Goal: Task Accomplishment & Management: Use online tool/utility

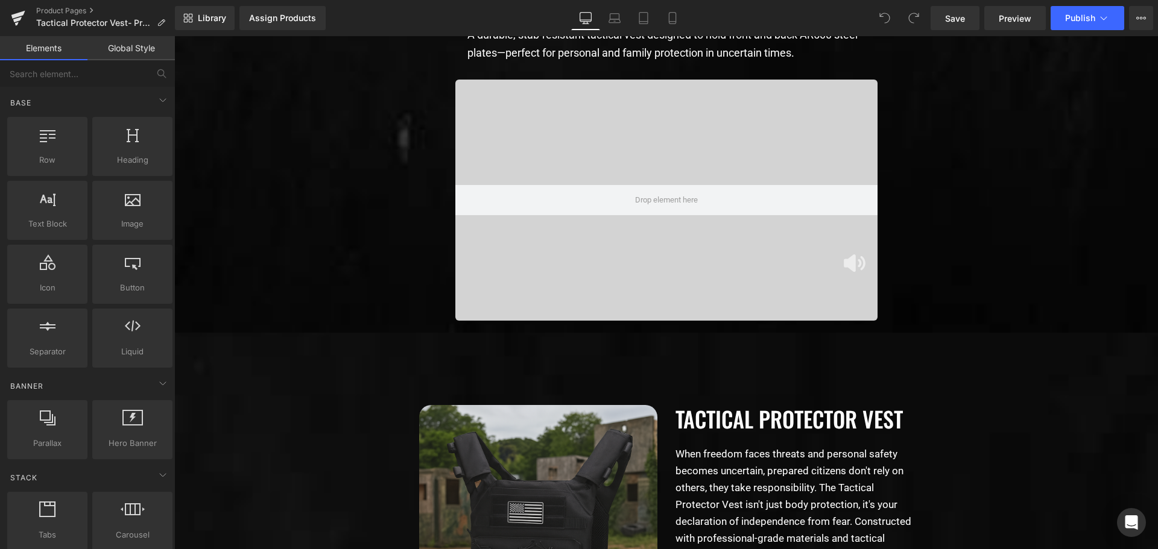
scroll to position [2412, 0]
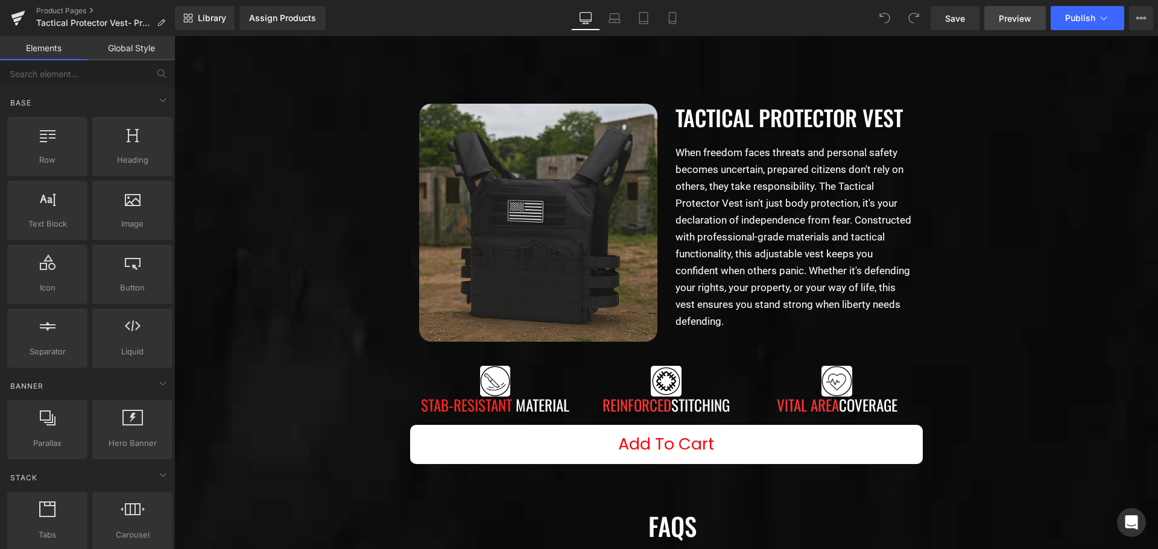
click at [1022, 20] on span "Preview" at bounding box center [1015, 18] width 33 height 13
